Goal: Go to known website: Go to known website

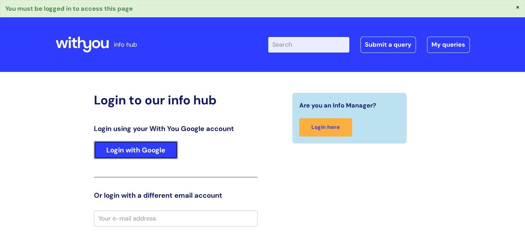
click at [138, 147] on link "Login with Google" at bounding box center [136, 150] width 84 height 18
